Goal: Navigation & Orientation: Find specific page/section

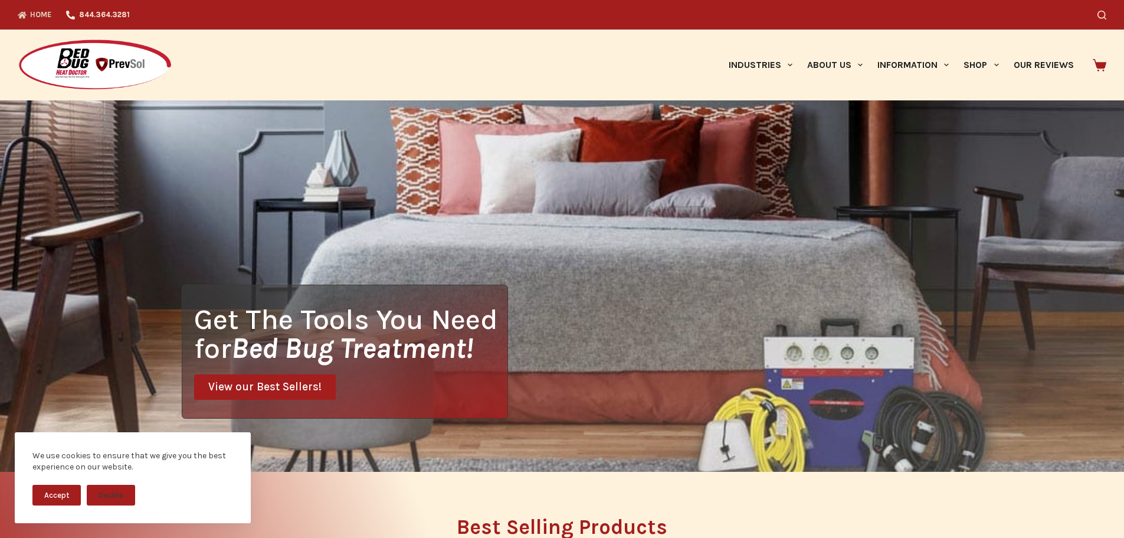
click at [99, 73] on img at bounding box center [95, 65] width 155 height 53
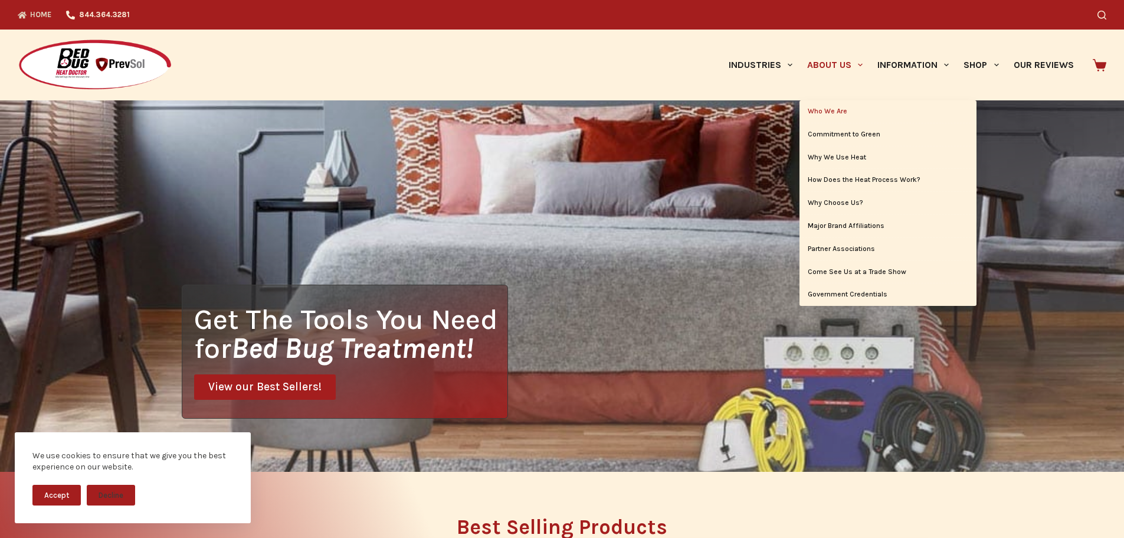
click at [830, 110] on link "Who We Are" at bounding box center [888, 111] width 177 height 22
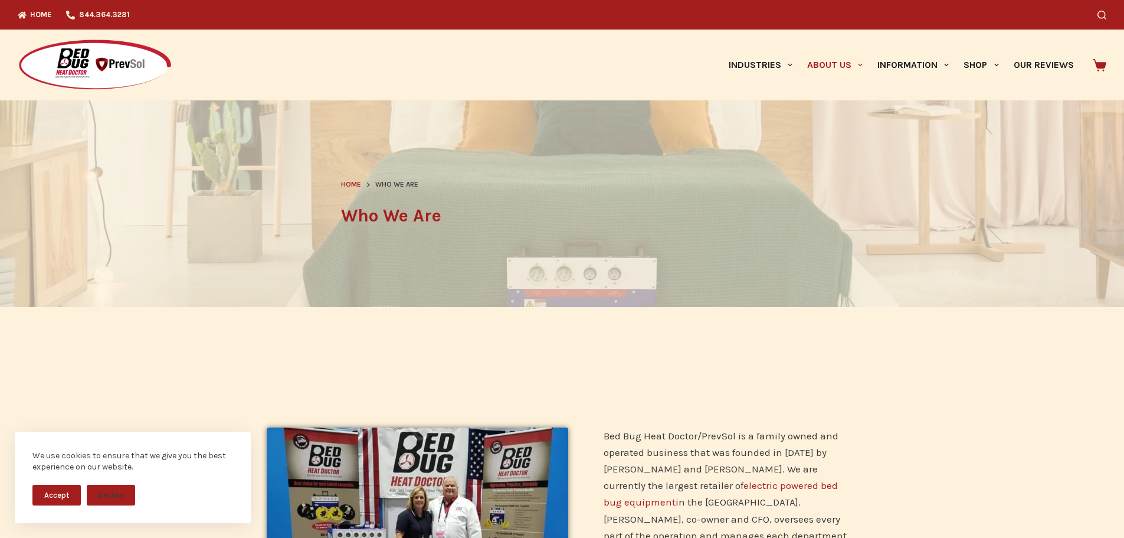
scroll to position [295, 0]
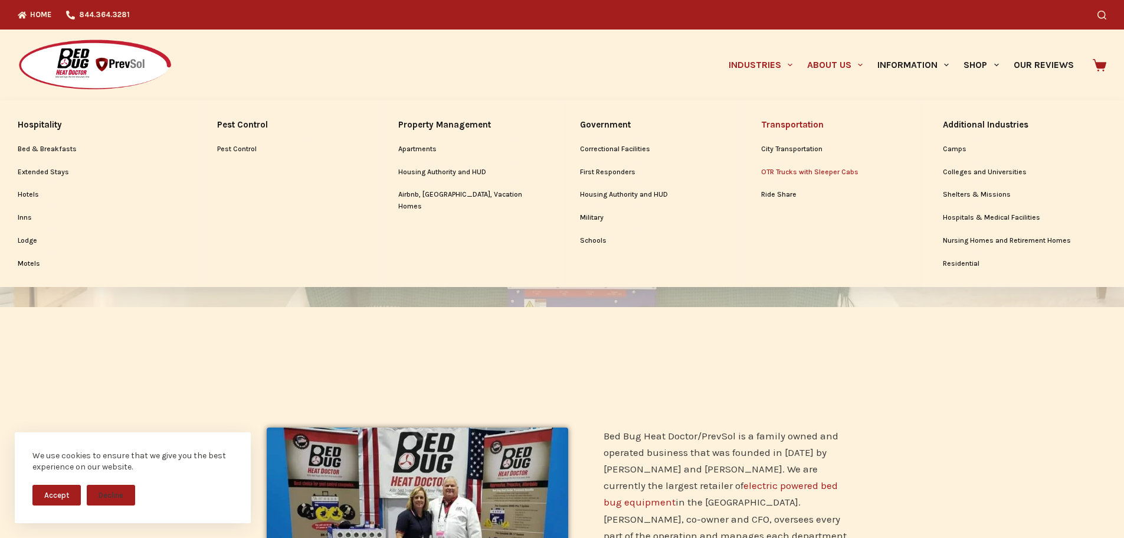
click at [787, 168] on link "OTR Trucks with Sleeper Cabs" at bounding box center [834, 172] width 146 height 22
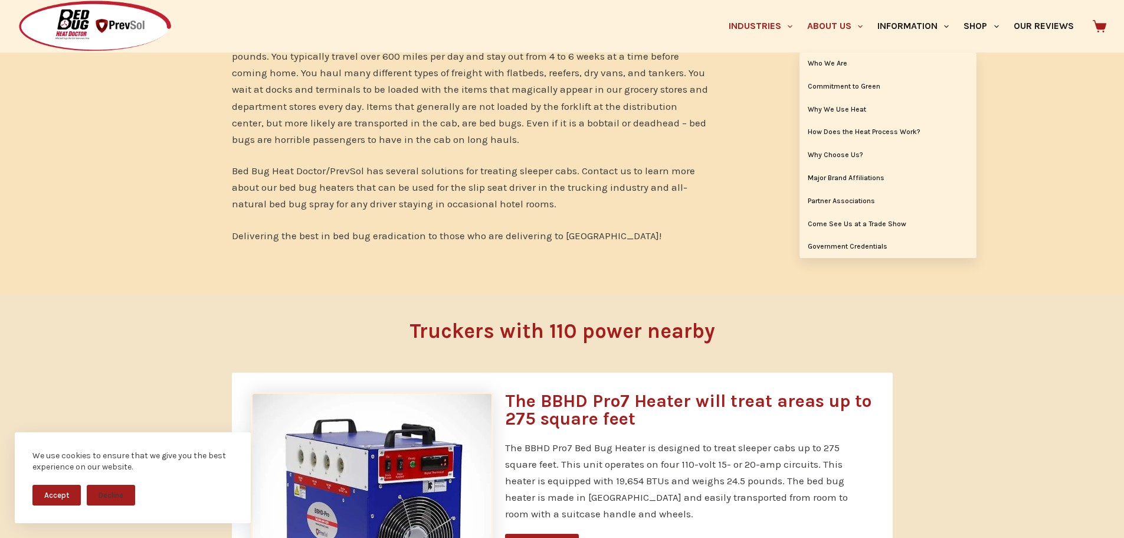
scroll to position [117, 0]
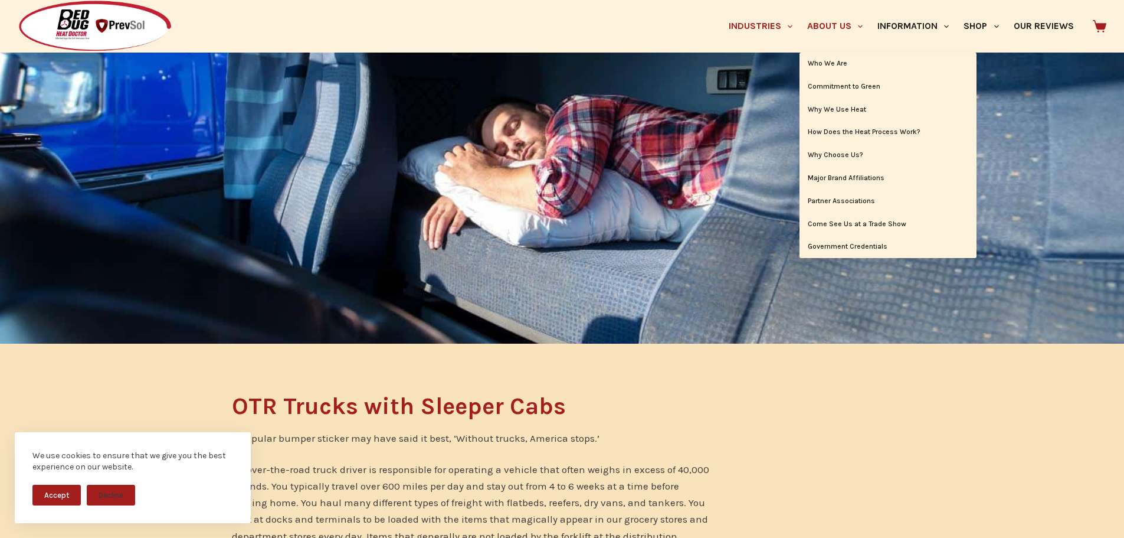
drag, startPoint x: 775, startPoint y: 195, endPoint x: 804, endPoint y: 50, distance: 148.0
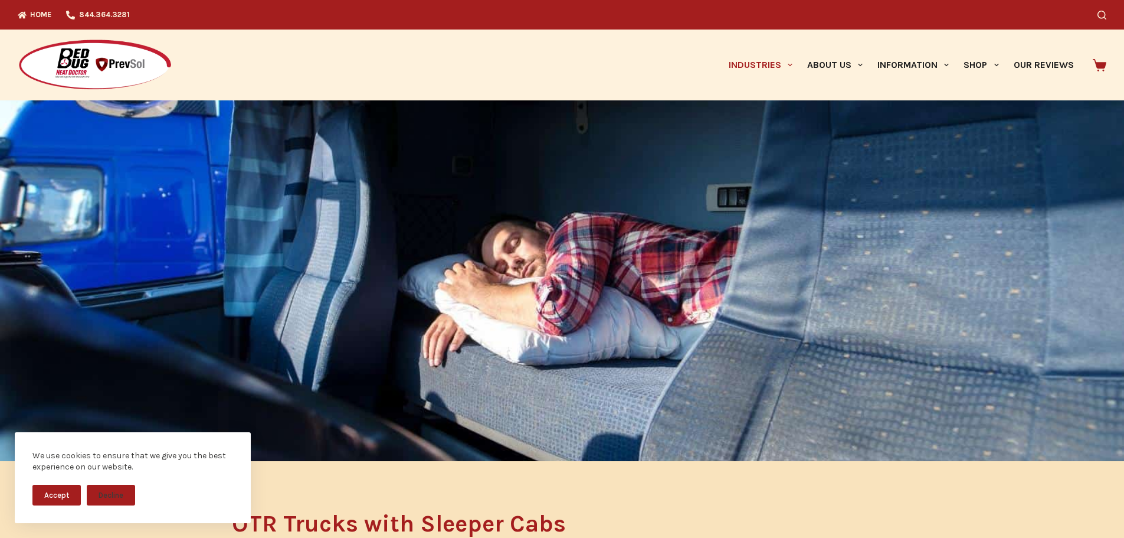
click at [101, 71] on img at bounding box center [95, 65] width 155 height 53
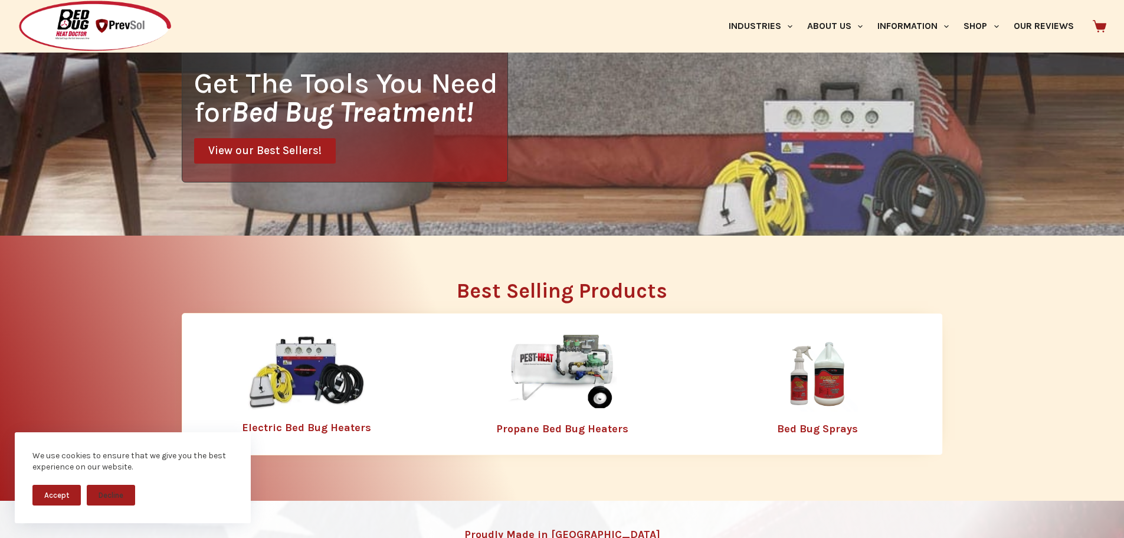
scroll to position [177, 0]
